Goal: Communication & Community: Answer question/provide support

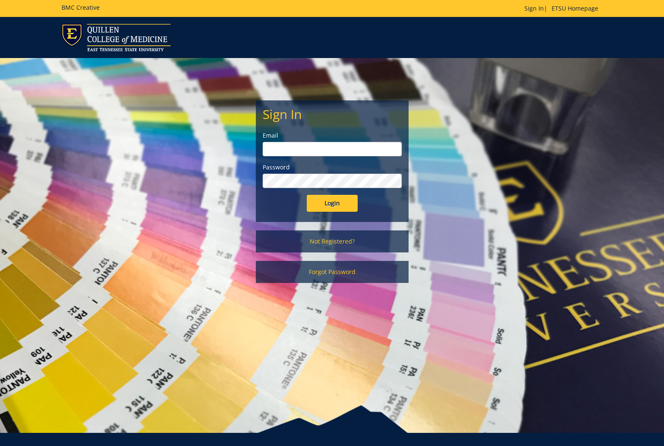
type input "[EMAIL_ADDRESS][DOMAIN_NAME]"
click at [331, 206] on input "Login" at bounding box center [332, 203] width 51 height 17
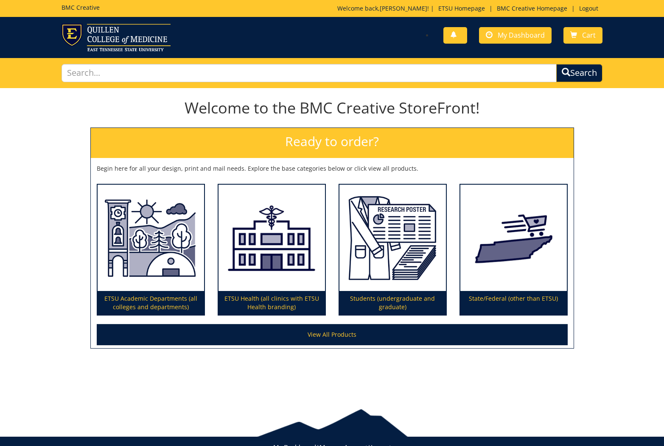
click at [513, 44] on div "You have no new notifications My Dashboard Cart" at bounding box center [470, 36] width 276 height 24
click at [513, 41] on link "My Dashboard" at bounding box center [515, 35] width 73 height 17
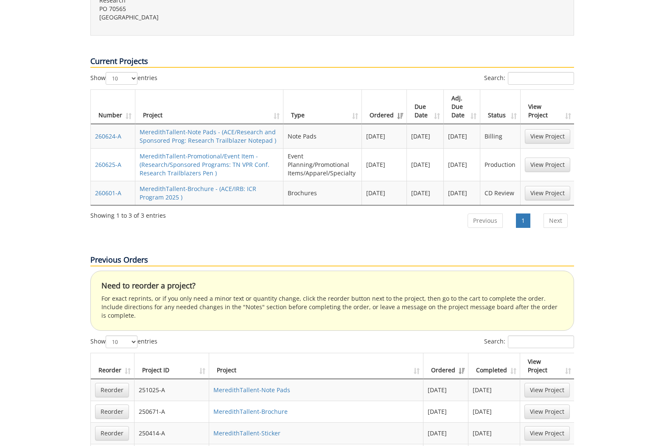
scroll to position [307, 0]
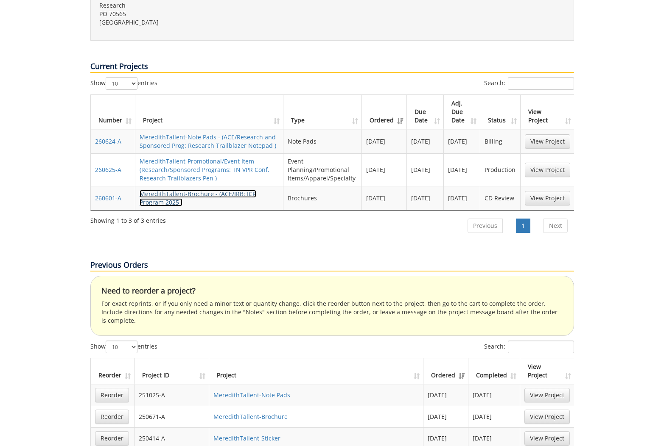
click at [195, 190] on link "MeredithTallent-Brochure - (ACE/IRB: ICR Program 2025 )" at bounding box center [197, 198] width 117 height 17
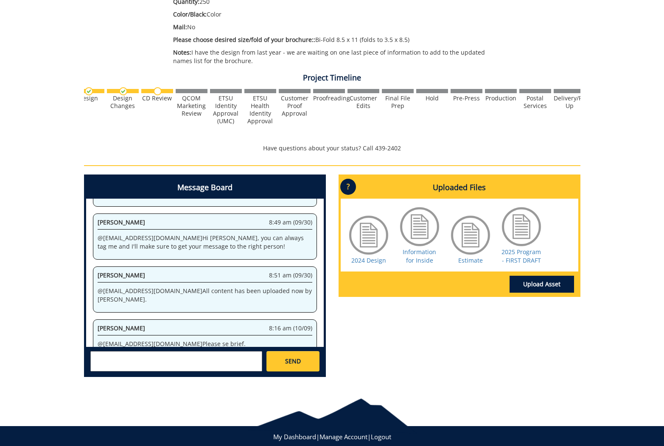
scroll to position [227, 0]
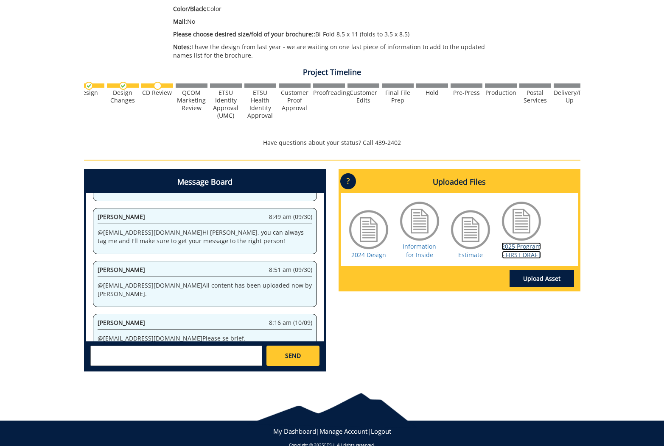
click at [529, 252] on link "2025 Program - FIRST DRAFT" at bounding box center [520, 251] width 39 height 17
click at [376, 253] on link "2024 Design" at bounding box center [368, 255] width 35 height 8
click at [530, 244] on link "2025 Program - FIRST DRAFT" at bounding box center [520, 251] width 39 height 17
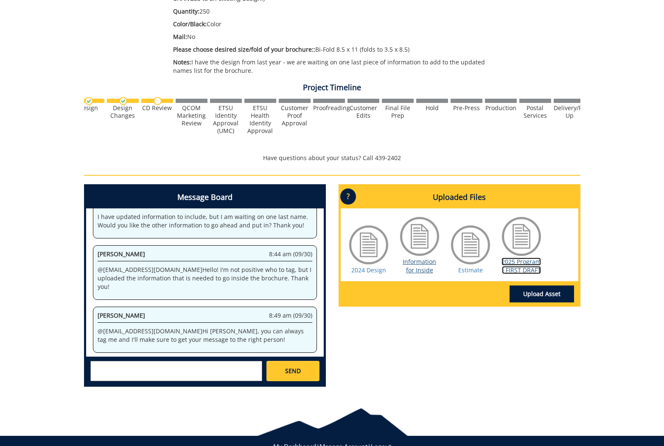
scroll to position [212, 0]
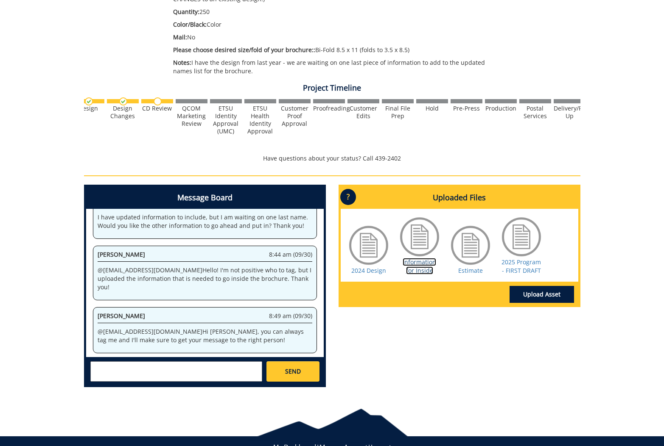
click at [417, 266] on link "Information for Inside" at bounding box center [418, 266] width 33 height 17
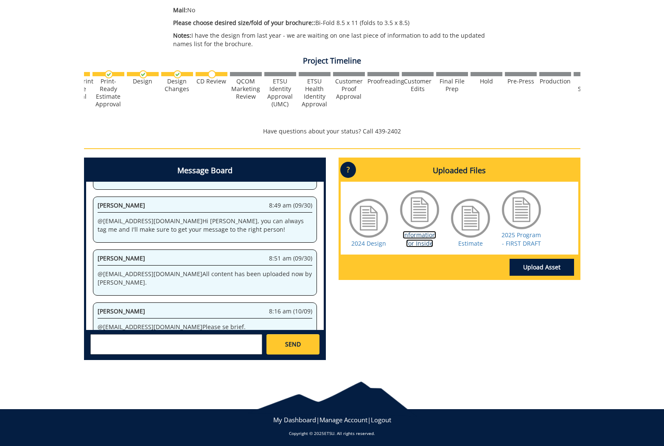
scroll to position [241, 0]
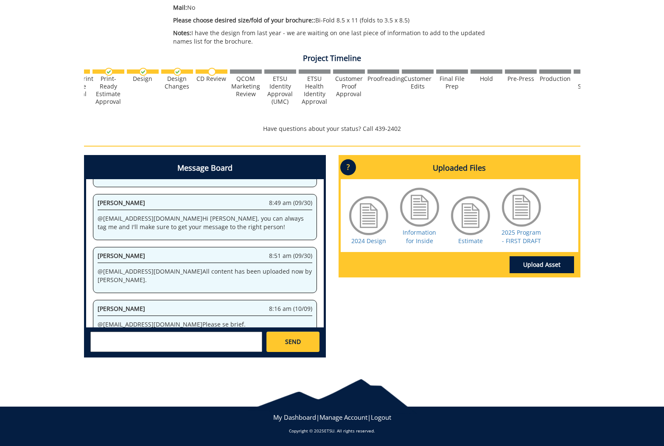
click at [187, 349] on textarea at bounding box center [176, 342] width 172 height 20
click at [359, 237] on link "2024 Design" at bounding box center [368, 241] width 35 height 8
click at [228, 336] on textarea "@[EMAIL_ADDRESS][DOMAIN_NAME] Hi [PERSON_NAME], I totally forgot to change the …" at bounding box center [176, 342] width 172 height 20
click at [229, 339] on textarea "@[EMAIL_ADDRESS][DOMAIN_NAME] Hi [PERSON_NAME], I totally forgot to change the …" at bounding box center [176, 342] width 172 height 20
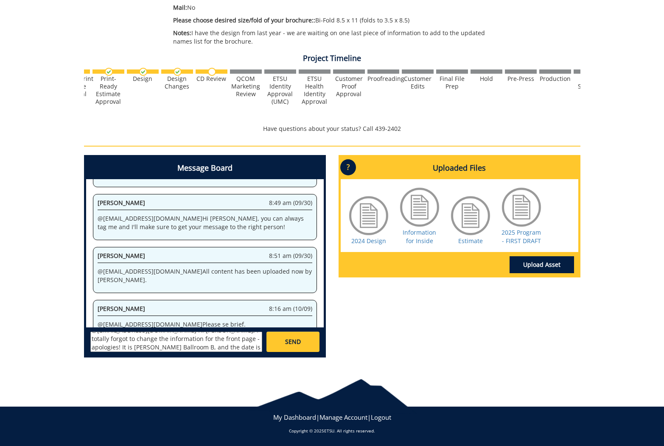
click at [229, 339] on textarea "@[EMAIL_ADDRESS][DOMAIN_NAME] Hi [PERSON_NAME], I totally forgot to change the …" at bounding box center [176, 342] width 172 height 20
click at [148, 349] on textarea "@[EMAIL_ADDRESS][DOMAIN_NAME] Hi [PERSON_NAME], I totally forgot to change the …" at bounding box center [176, 342] width 172 height 20
click at [136, 349] on textarea "@[EMAIL_ADDRESS][DOMAIN_NAME] Hi [PERSON_NAME], I totally forgot to change the …" at bounding box center [176, 342] width 172 height 20
click at [133, 348] on textarea "@[EMAIL_ADDRESS][DOMAIN_NAME] Hi [PERSON_NAME], I totally forgot to change the …" at bounding box center [176, 342] width 172 height 20
type textarea "@[EMAIL_ADDRESS][DOMAIN_NAME] Hi [PERSON_NAME], I totally forgot to change the …"
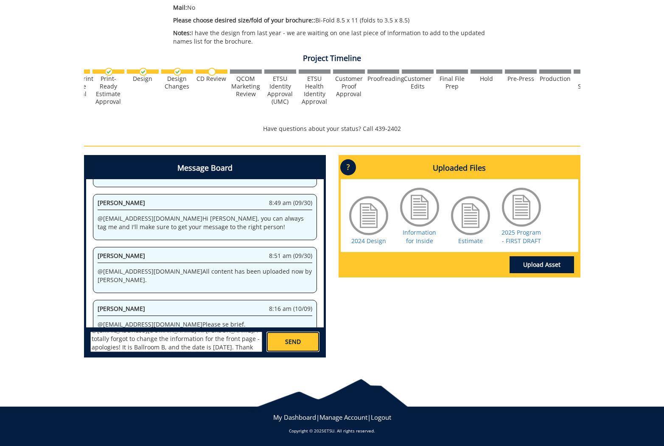
click at [283, 344] on link "SEND" at bounding box center [292, 342] width 53 height 20
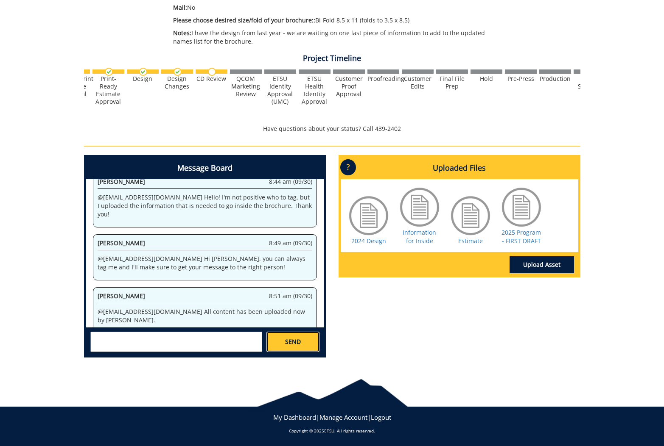
scroll to position [3350, 0]
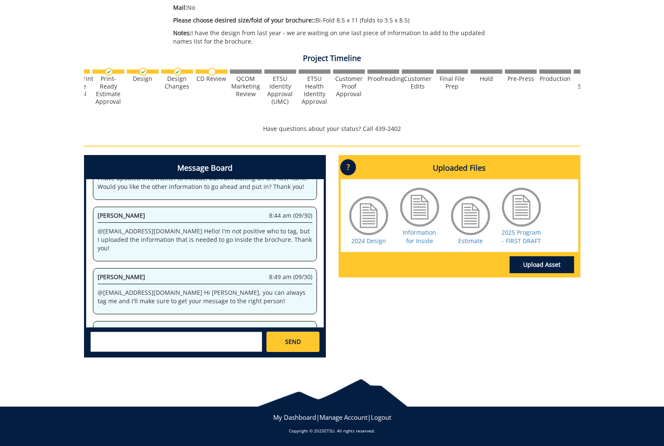
click at [153, 439] on p "@[EMAIL_ADDRESS][DOMAIN_NAME] Hi [PERSON_NAME], I totally forgot to change the …" at bounding box center [205, 451] width 215 height 25
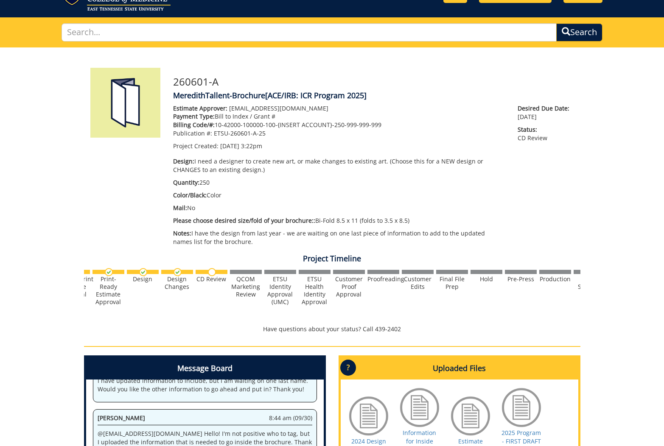
scroll to position [13437, 0]
